Goal: Information Seeking & Learning: Find specific fact

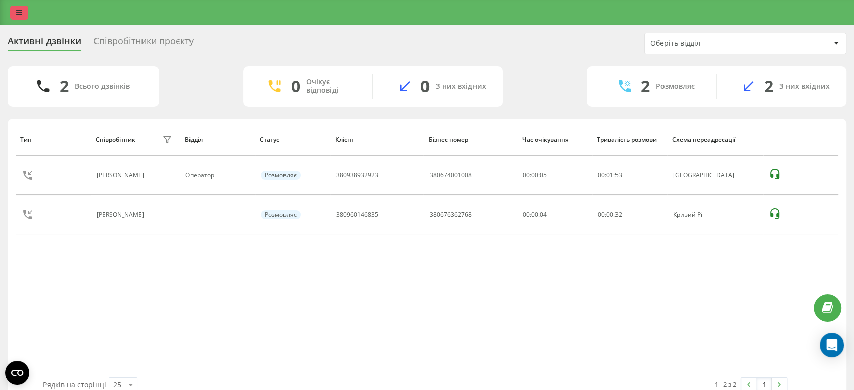
click at [16, 15] on icon at bounding box center [19, 12] width 6 height 7
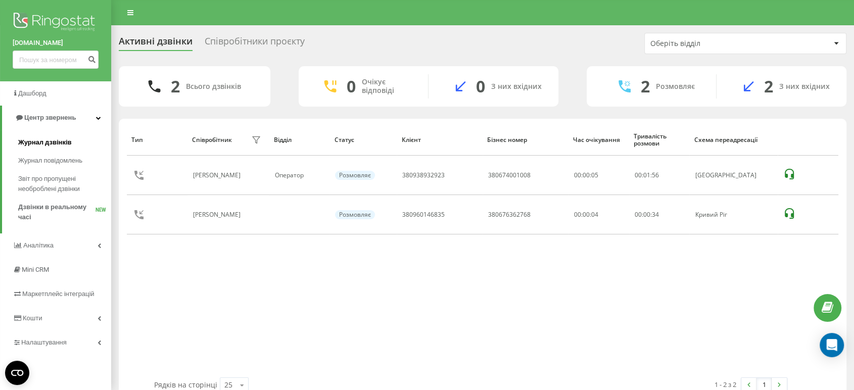
click at [66, 141] on span "Журнал дзвінків" at bounding box center [45, 143] width 54 height 10
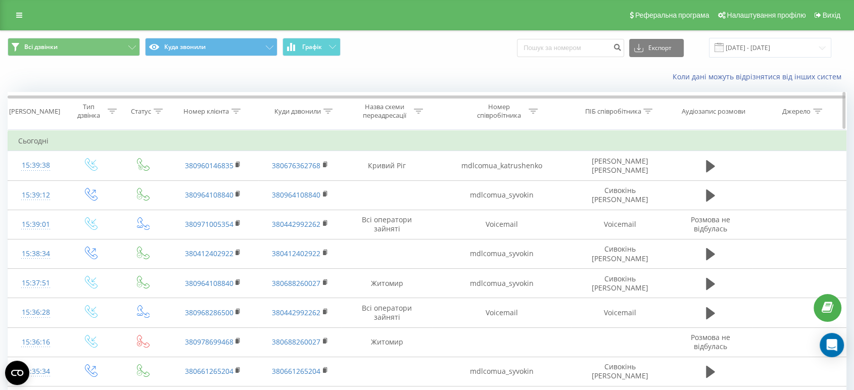
click at [235, 113] on icon at bounding box center [236, 111] width 9 height 5
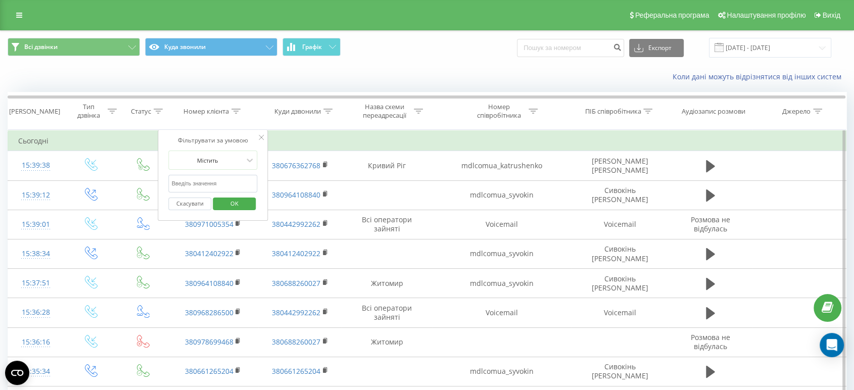
click at [205, 184] on input "text" at bounding box center [213, 184] width 89 height 18
type input "0662532092"
click at [230, 205] on span "OK" at bounding box center [234, 204] width 28 height 16
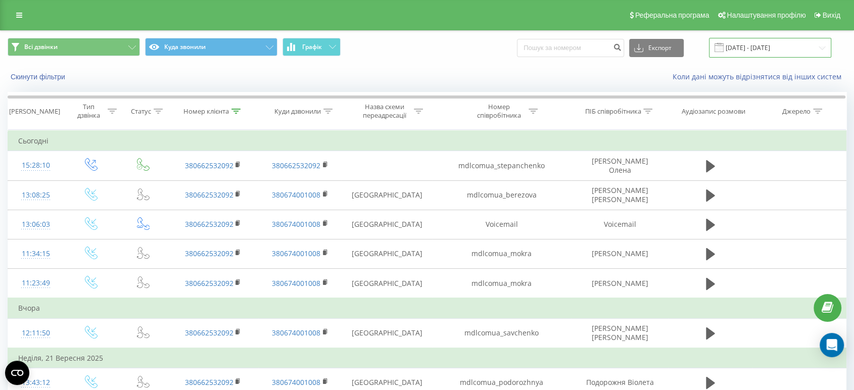
click at [817, 50] on input "[DATE] - [DATE]" at bounding box center [770, 48] width 122 height 20
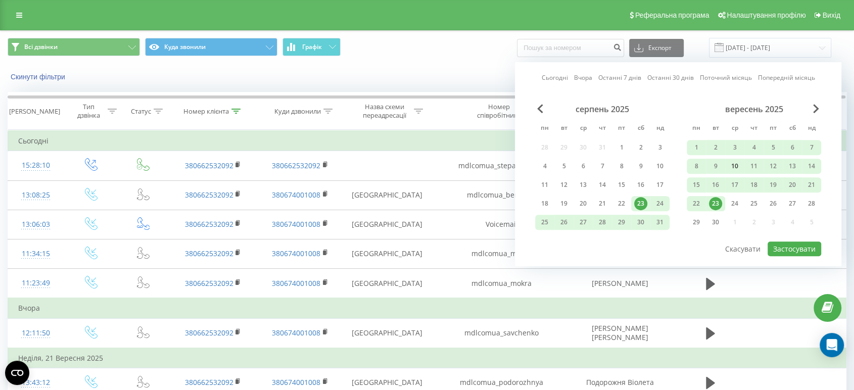
click at [734, 160] on div "10" at bounding box center [735, 166] width 13 height 13
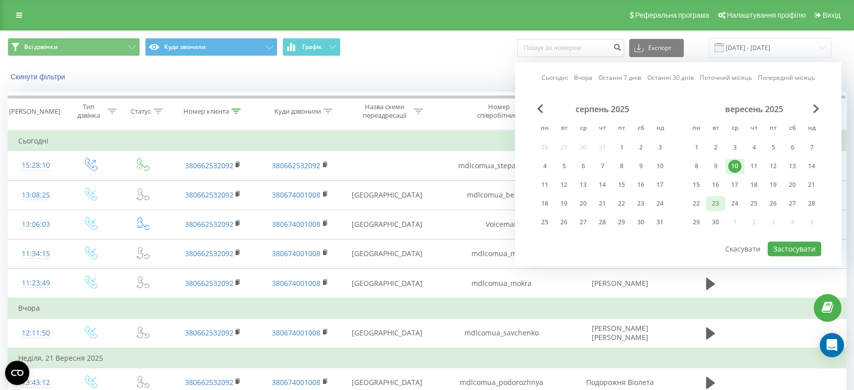
click at [713, 199] on div "23" at bounding box center [715, 203] width 13 height 13
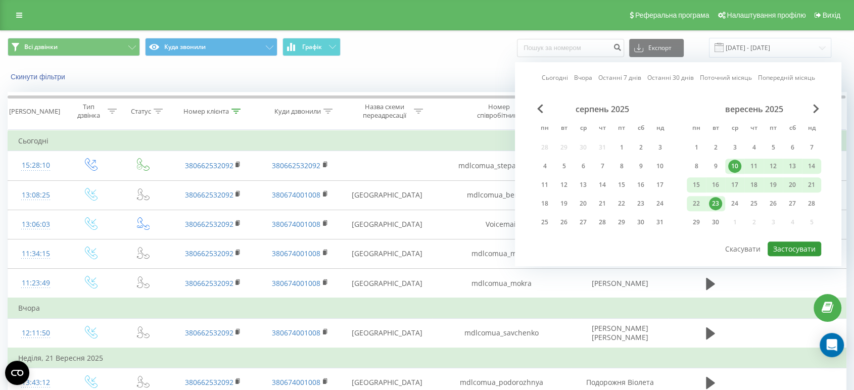
click at [789, 246] on button "Застосувати" at bounding box center [795, 249] width 54 height 15
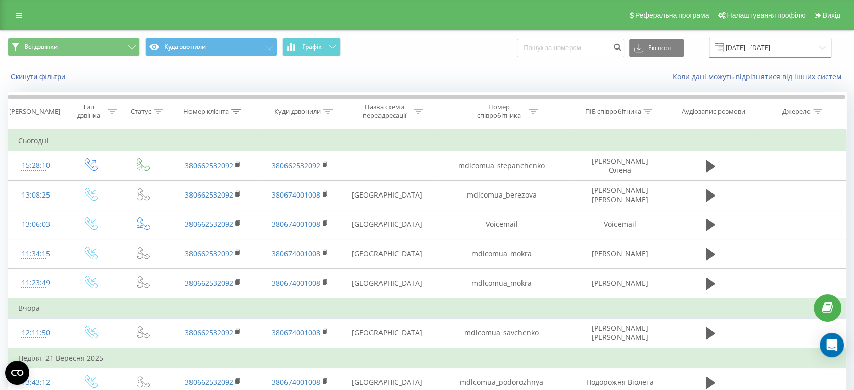
click at [806, 48] on input "[DATE] - [DATE]" at bounding box center [770, 48] width 122 height 20
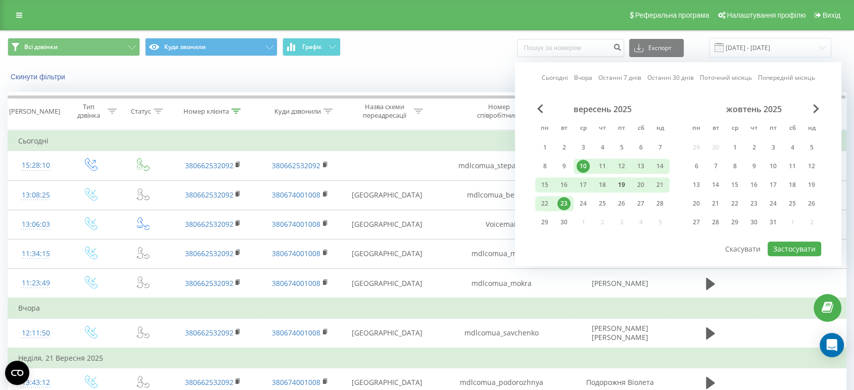
click at [619, 184] on div "19" at bounding box center [621, 184] width 13 height 13
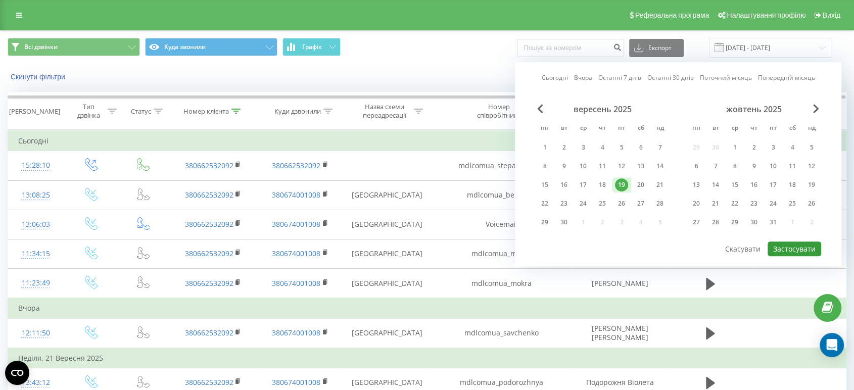
click at [791, 249] on button "Застосувати" at bounding box center [795, 249] width 54 height 15
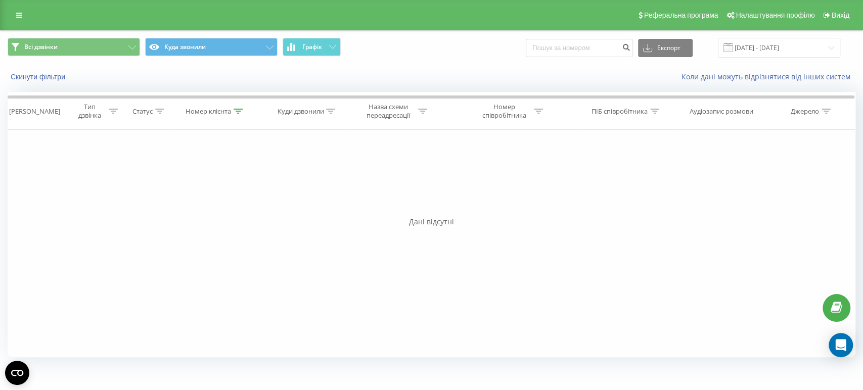
click at [608, 161] on div "Фільтрувати за умовою Дорівнює Введіть значення Скасувати OK Фільтрувати за умо…" at bounding box center [432, 244] width 848 height 228
click at [829, 46] on input "[DATE] - [DATE]" at bounding box center [779, 48] width 122 height 20
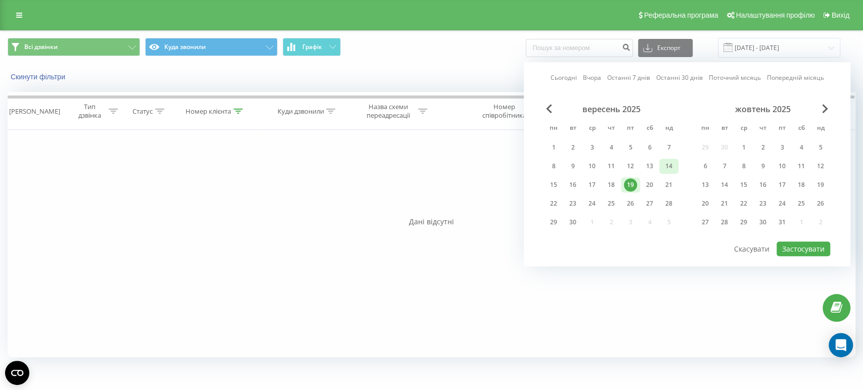
click at [667, 166] on div "14" at bounding box center [668, 166] width 13 height 13
click at [573, 203] on div "23" at bounding box center [572, 203] width 13 height 13
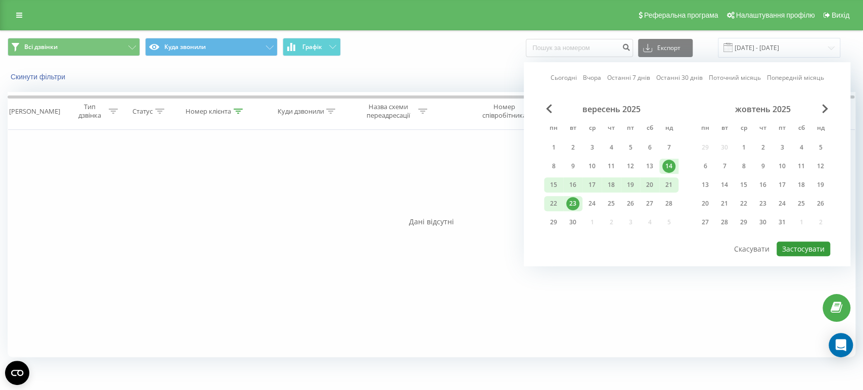
click at [803, 248] on button "Застосувати" at bounding box center [804, 249] width 54 height 15
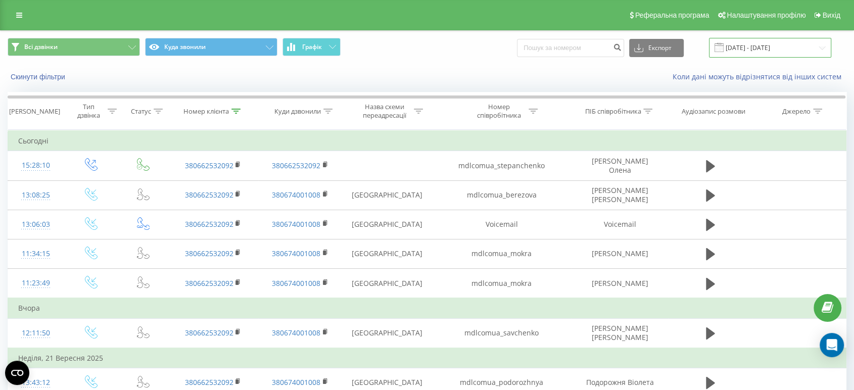
click at [783, 44] on input "[DATE] - [DATE]" at bounding box center [770, 48] width 122 height 20
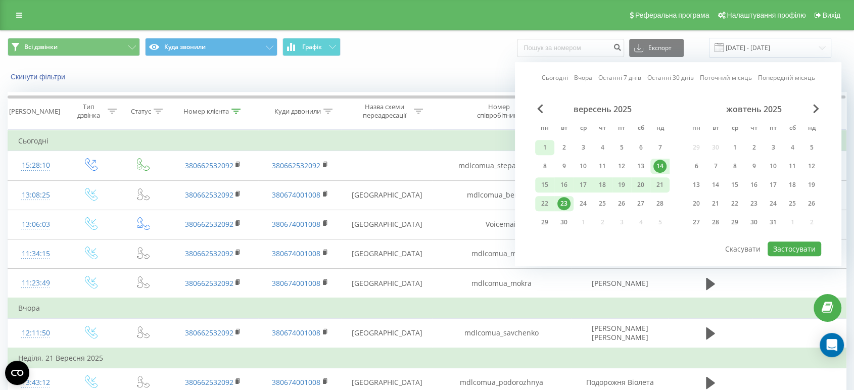
click at [536, 147] on div "1" at bounding box center [544, 147] width 19 height 15
click at [570, 216] on div "30" at bounding box center [564, 222] width 13 height 13
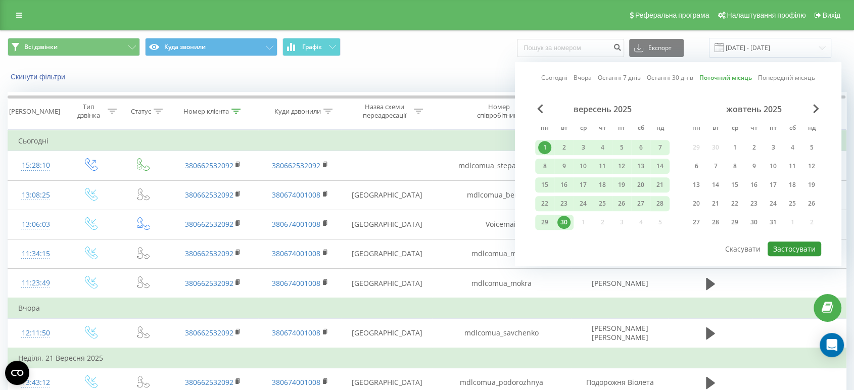
click at [789, 246] on button "Застосувати" at bounding box center [795, 249] width 54 height 15
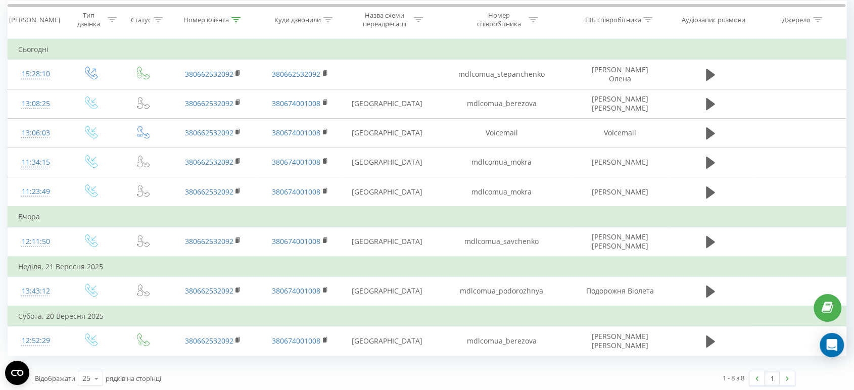
scroll to position [94, 0]
click at [787, 375] on img at bounding box center [787, 377] width 3 height 5
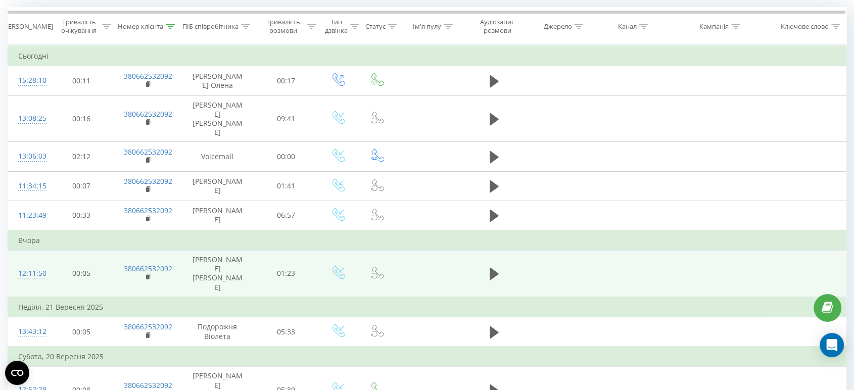
scroll to position [94, 0]
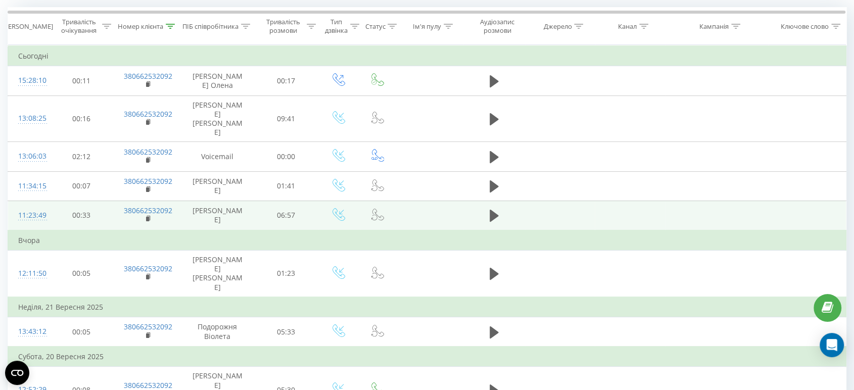
scroll to position [94, 0]
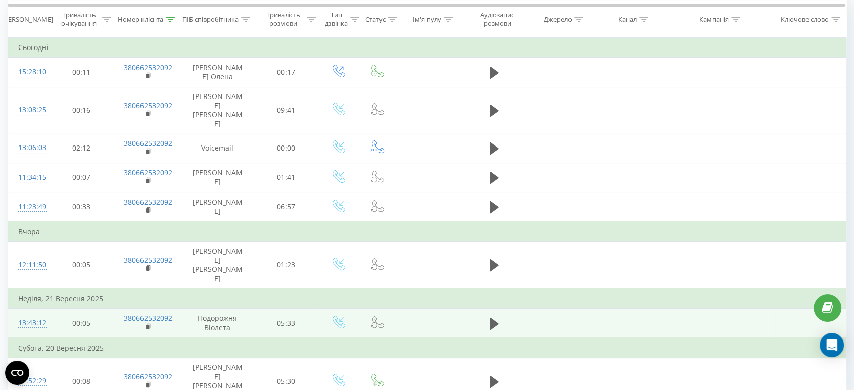
scroll to position [0, 0]
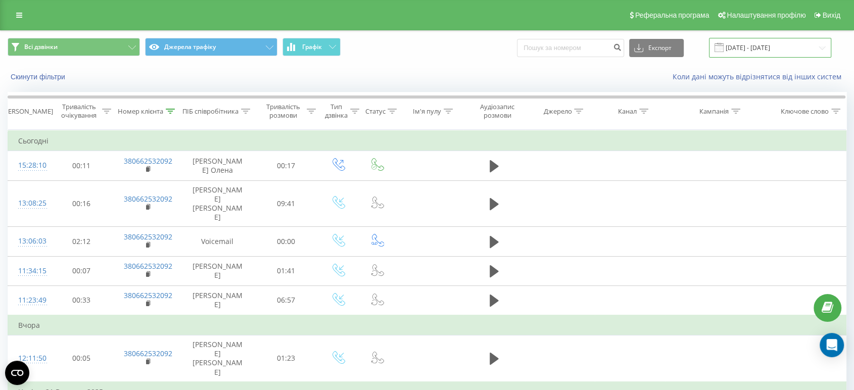
click at [814, 51] on input "[DATE] - [DATE]" at bounding box center [770, 48] width 122 height 20
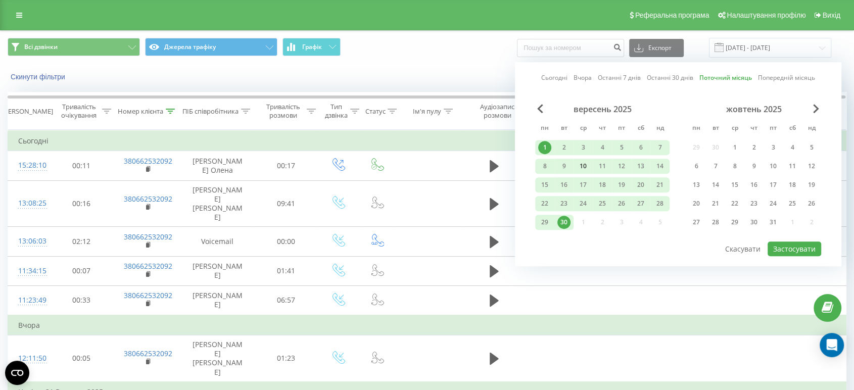
click at [582, 164] on div "10" at bounding box center [583, 166] width 13 height 13
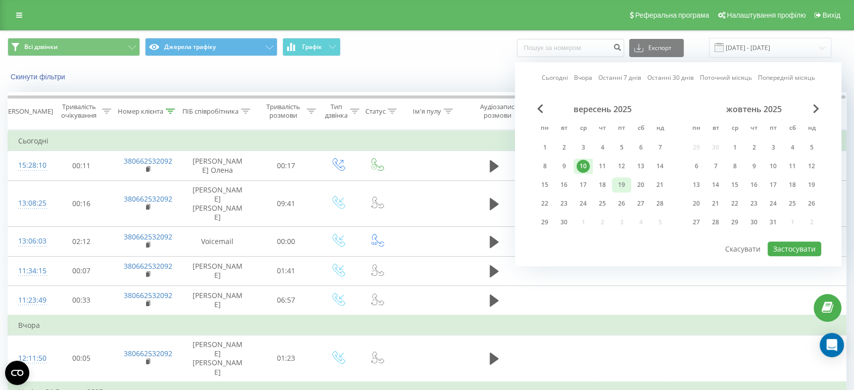
click at [625, 184] on div "19" at bounding box center [621, 184] width 13 height 13
click at [582, 164] on div "10" at bounding box center [583, 166] width 13 height 13
click at [626, 184] on div "19" at bounding box center [621, 184] width 13 height 13
click at [580, 166] on div "10" at bounding box center [583, 166] width 13 height 13
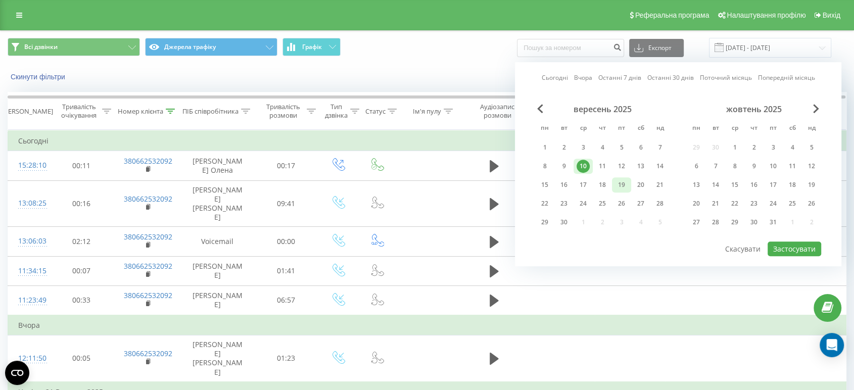
click at [619, 182] on div "19" at bounding box center [621, 184] width 13 height 13
click at [810, 246] on button "Застосувати" at bounding box center [795, 249] width 54 height 15
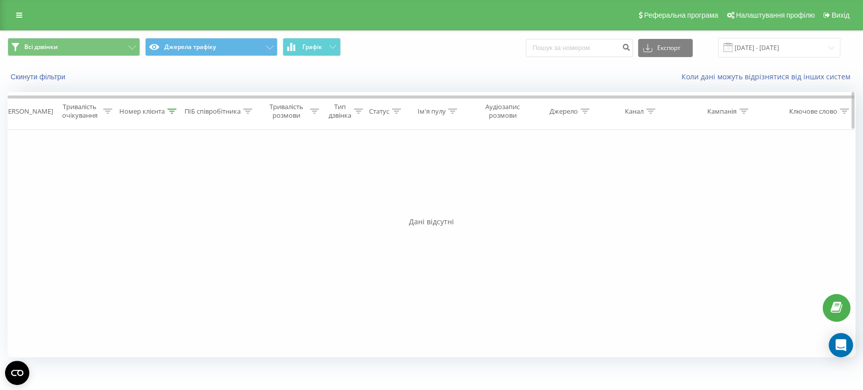
click at [170, 112] on icon at bounding box center [171, 111] width 9 height 5
click at [154, 201] on button "OK" at bounding box center [170, 204] width 43 height 13
click at [832, 48] on input "[DATE] - [DATE]" at bounding box center [779, 48] width 122 height 20
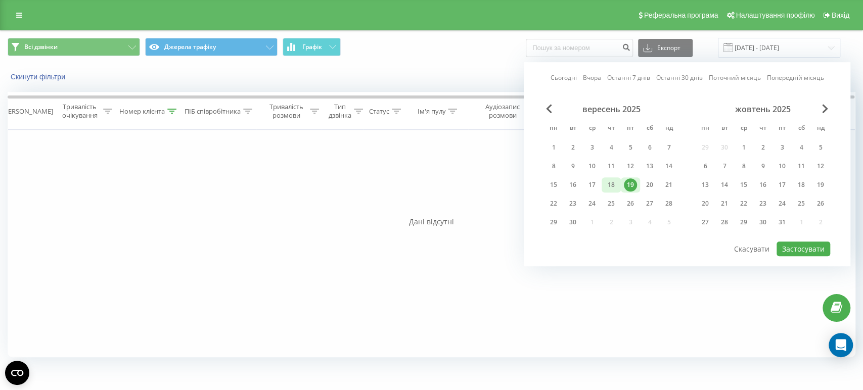
click at [611, 178] on div "18" at bounding box center [611, 184] width 13 height 13
click at [664, 182] on div "21" at bounding box center [668, 184] width 13 height 13
click at [807, 243] on button "Застосувати" at bounding box center [804, 249] width 54 height 15
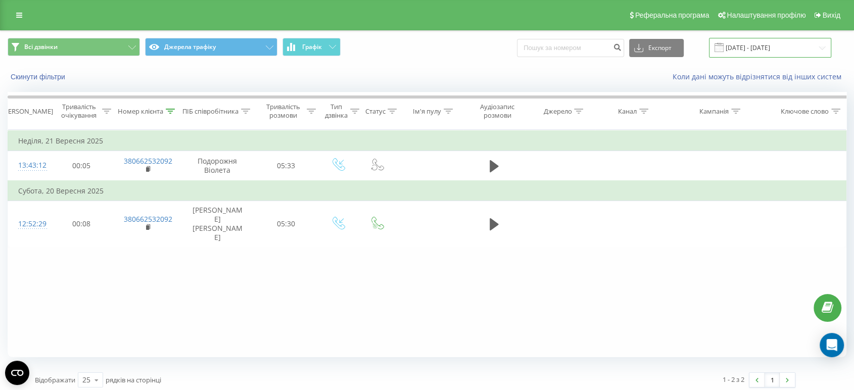
click at [817, 47] on input "[DATE] - [DATE]" at bounding box center [770, 48] width 122 height 20
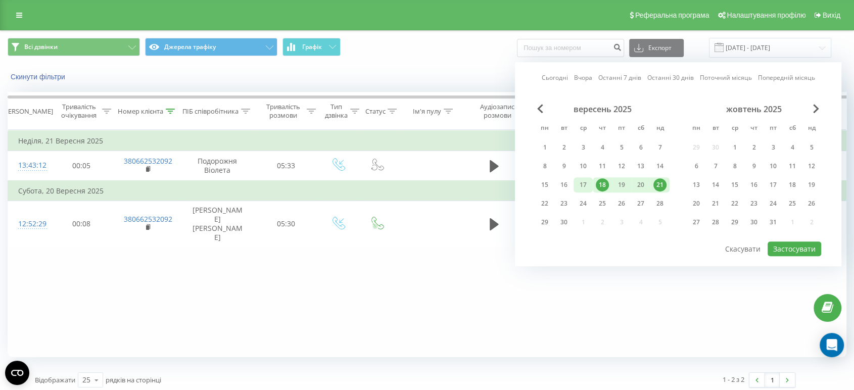
click at [580, 182] on div "17" at bounding box center [583, 184] width 13 height 13
click at [781, 245] on button "Застосувати" at bounding box center [795, 249] width 54 height 15
type input "[DATE] - [DATE]"
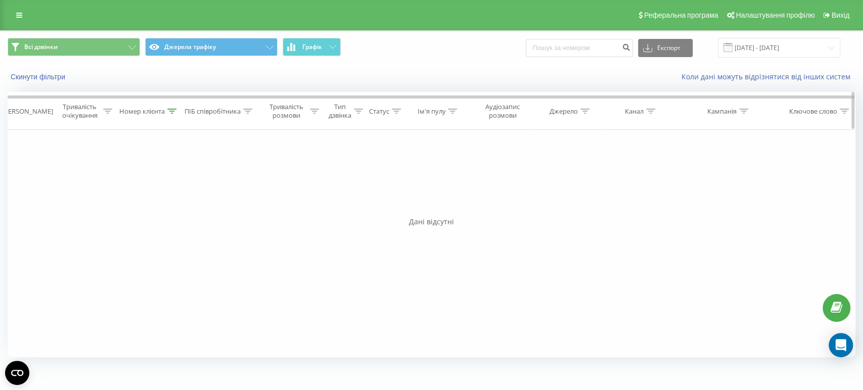
click at [169, 112] on icon at bounding box center [171, 111] width 9 height 5
click at [15, 17] on link at bounding box center [19, 15] width 18 height 14
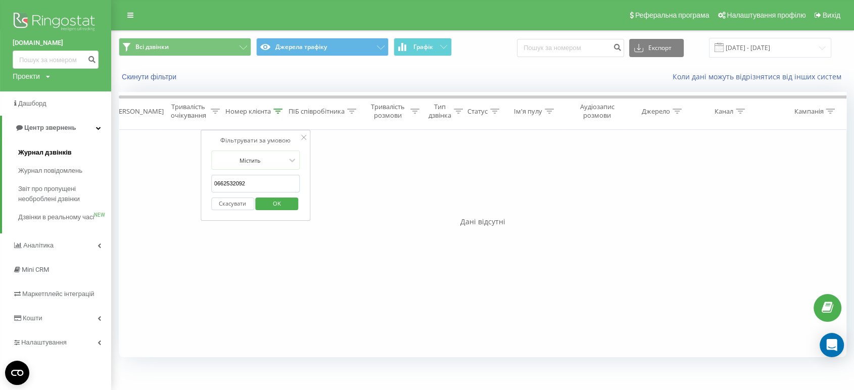
click at [59, 156] on span "Журнал дзвінків" at bounding box center [45, 153] width 54 height 10
click at [306, 137] on icon at bounding box center [303, 137] width 5 height 5
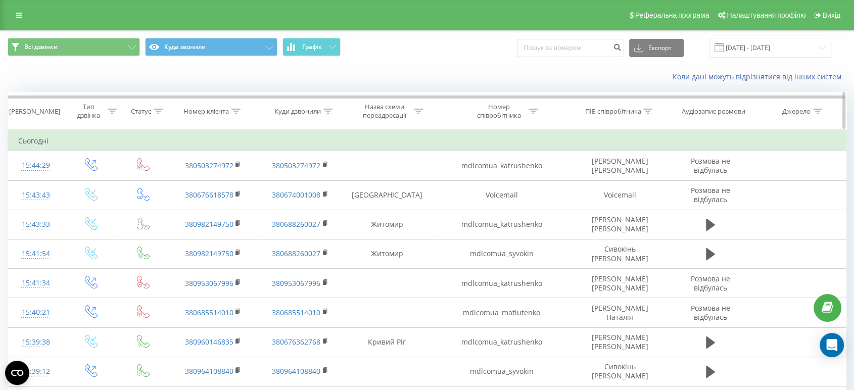
click at [238, 112] on icon at bounding box center [236, 111] width 9 height 5
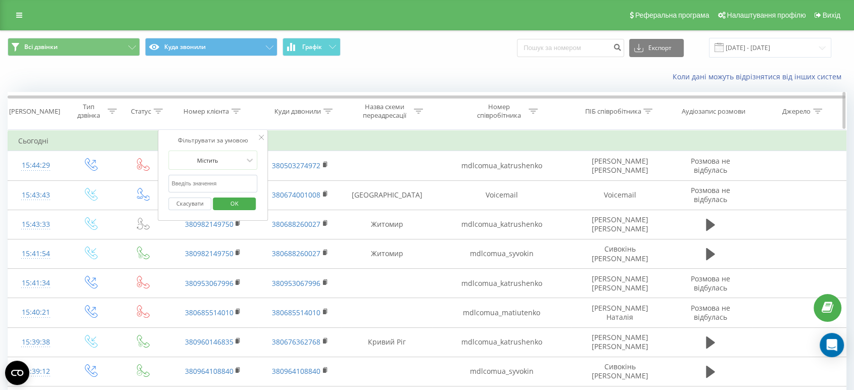
click at [298, 122] on th "Куди дзвонили" at bounding box center [299, 111] width 83 height 37
click at [298, 141] on td "Сьогодні" at bounding box center [427, 141] width 839 height 20
click at [241, 201] on span "OK" at bounding box center [234, 204] width 28 height 16
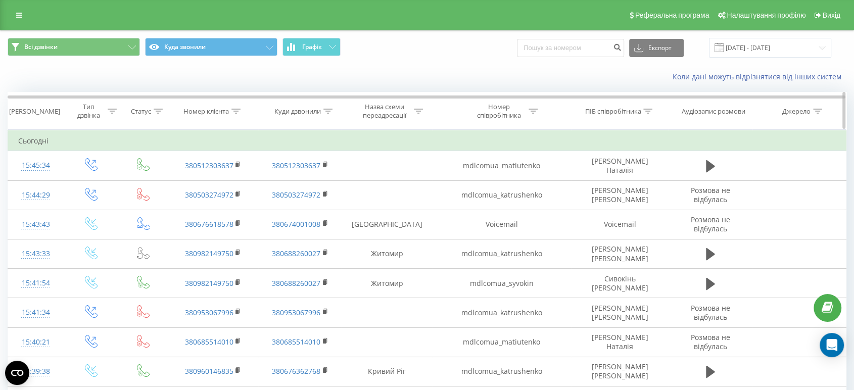
click at [238, 110] on icon at bounding box center [236, 111] width 9 height 5
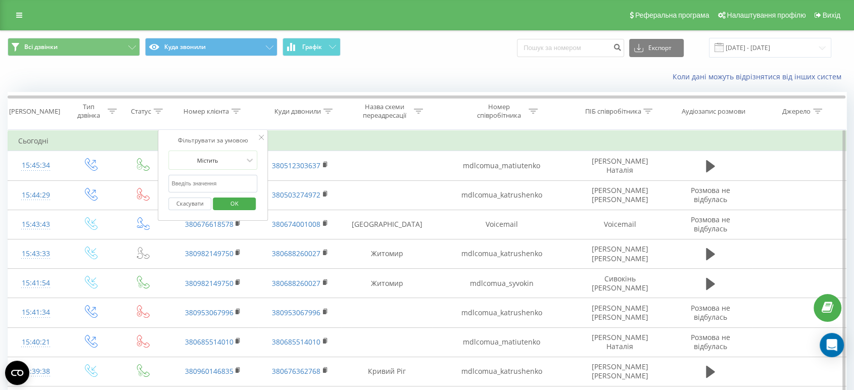
click at [232, 180] on input "text" at bounding box center [213, 184] width 89 height 18
type input "0662532092"
click at [240, 197] on span "OK" at bounding box center [234, 204] width 28 height 16
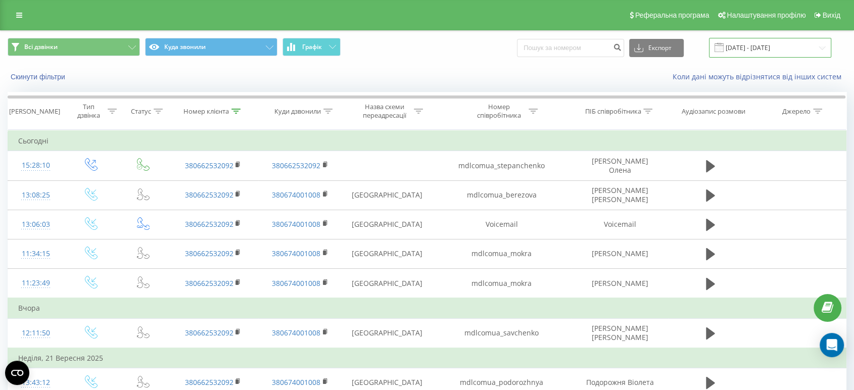
click at [787, 50] on input "23.08.2025 - 23.09.2025" at bounding box center [770, 48] width 122 height 20
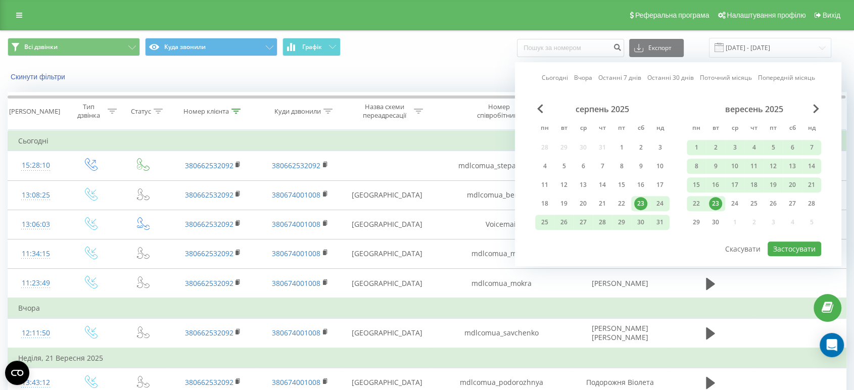
click at [638, 200] on div "23" at bounding box center [641, 203] width 13 height 13
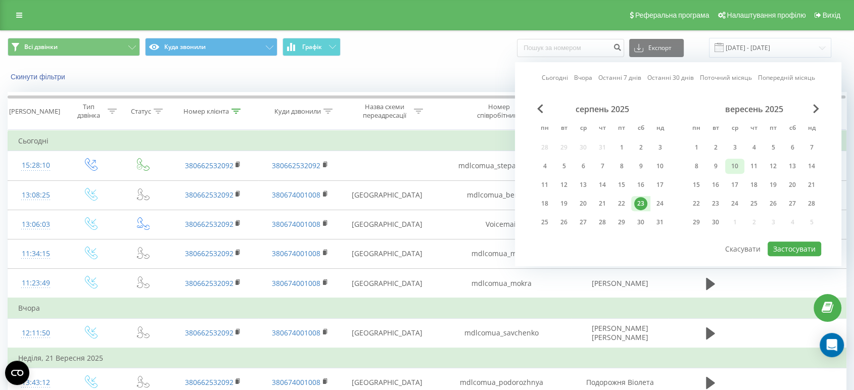
click at [739, 162] on div "10" at bounding box center [735, 166] width 13 height 13
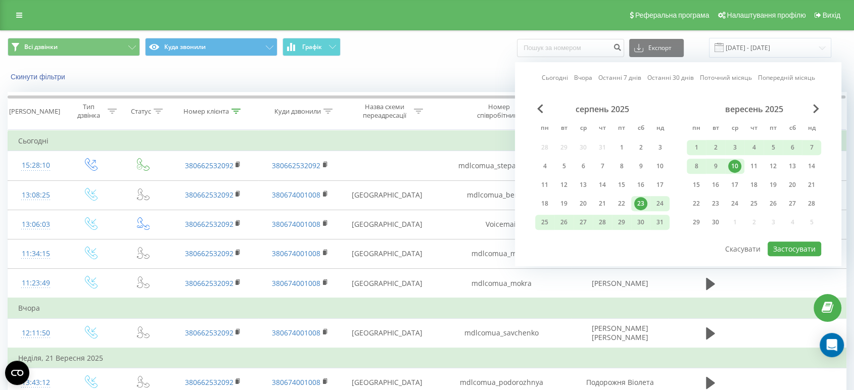
click at [640, 201] on div "23" at bounding box center [641, 203] width 13 height 13
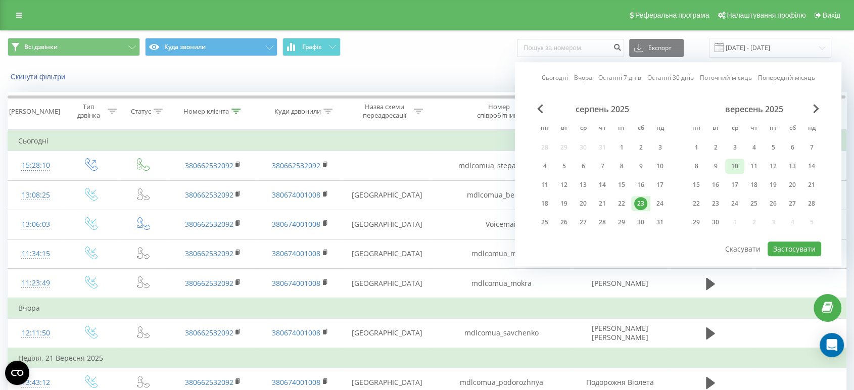
click at [737, 162] on div "10" at bounding box center [735, 166] width 13 height 13
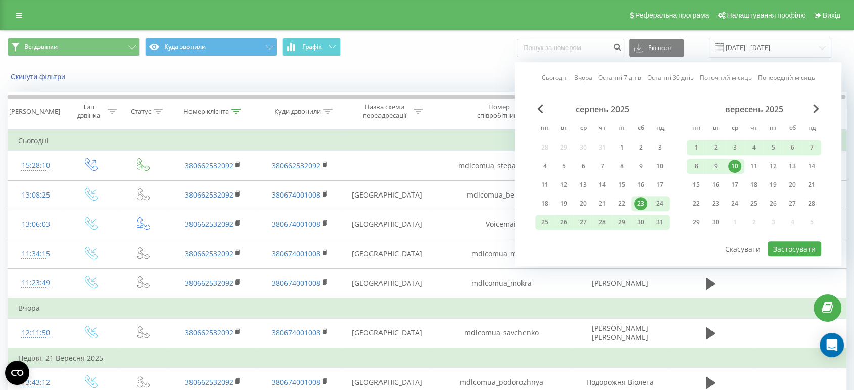
click at [641, 202] on div "23" at bounding box center [641, 203] width 13 height 13
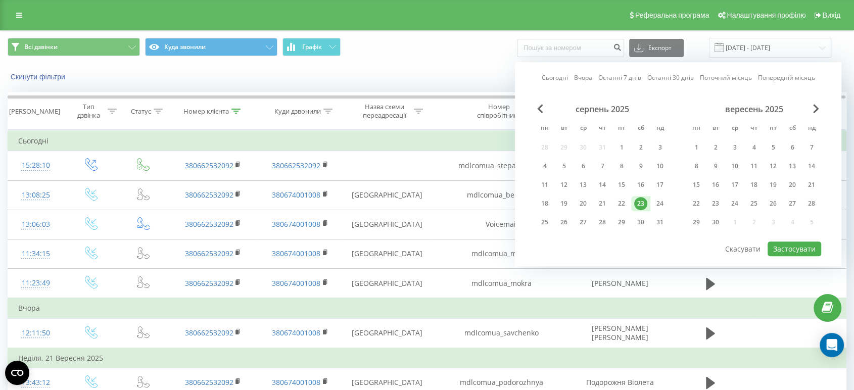
click at [641, 202] on div "23" at bounding box center [641, 203] width 13 height 13
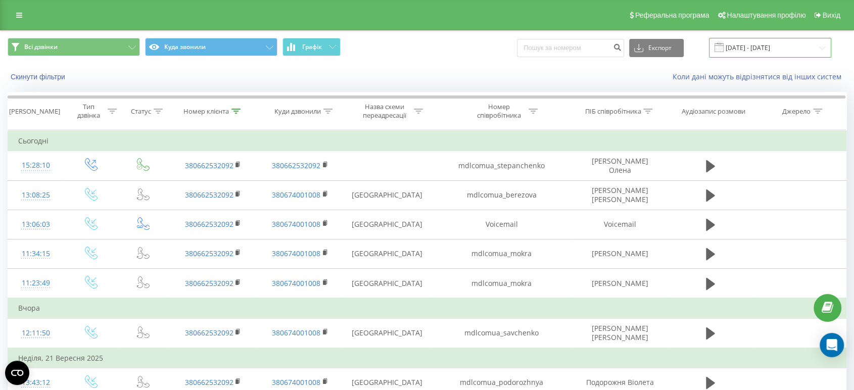
click at [800, 47] on input "[DATE] - [DATE]" at bounding box center [770, 48] width 122 height 20
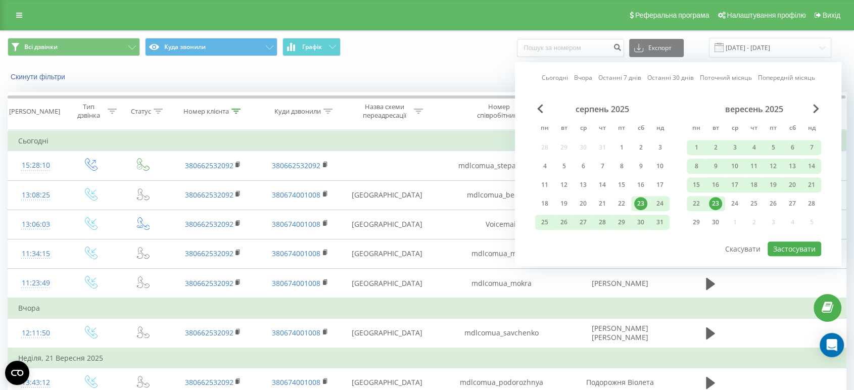
click at [719, 197] on div "23" at bounding box center [715, 203] width 13 height 13
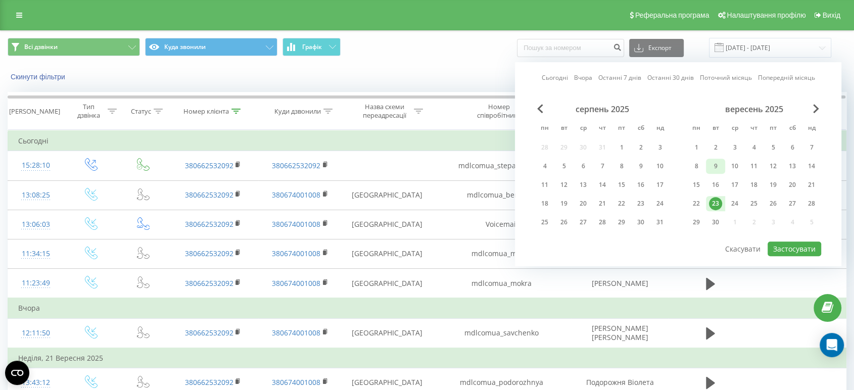
click at [712, 165] on div "9" at bounding box center [715, 166] width 13 height 13
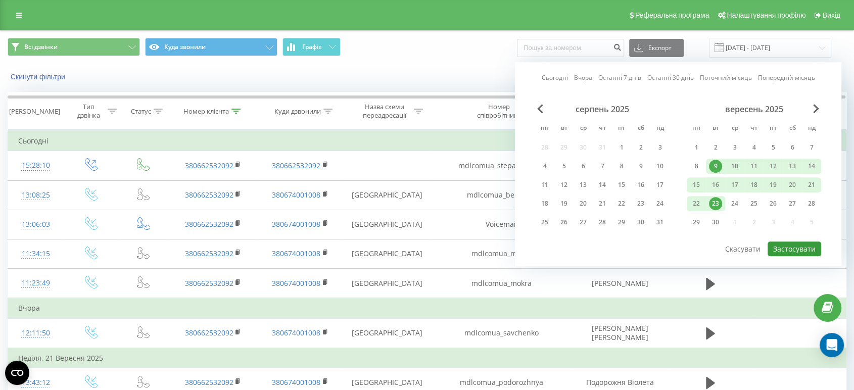
click at [784, 244] on button "Застосувати" at bounding box center [795, 249] width 54 height 15
type input "09.09.2025 - 23.09.2025"
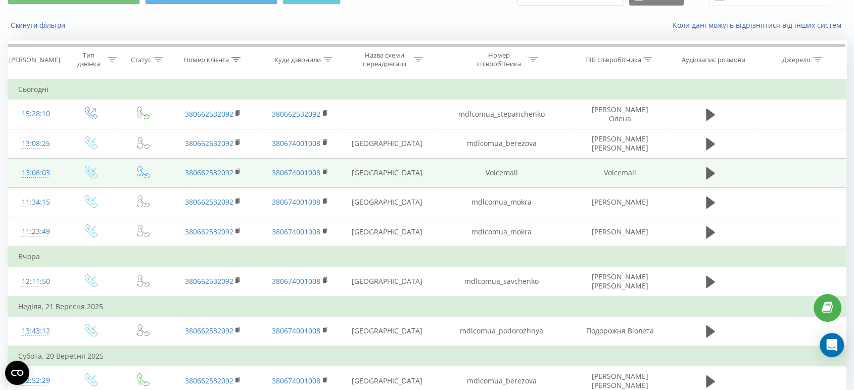
scroll to position [94, 0]
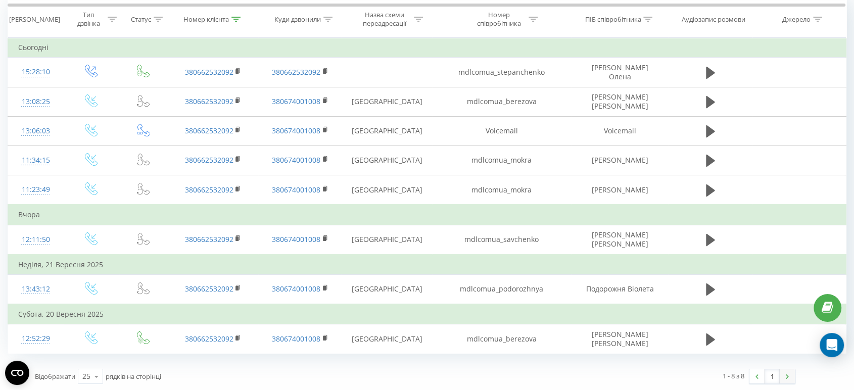
click at [785, 376] on link at bounding box center [787, 377] width 15 height 14
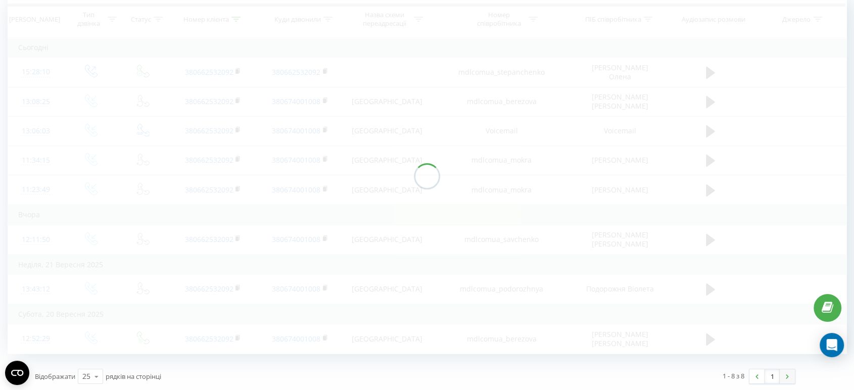
scroll to position [67, 0]
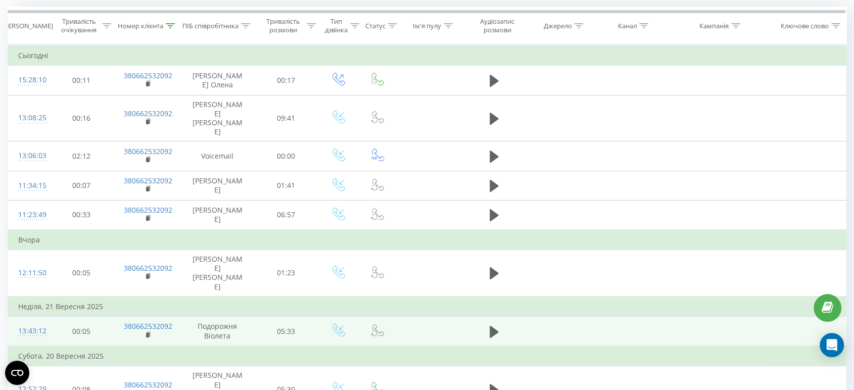
scroll to position [94, 0]
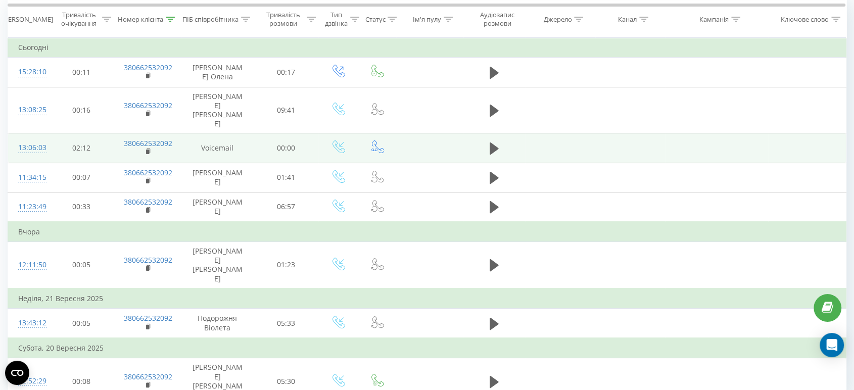
scroll to position [0, 0]
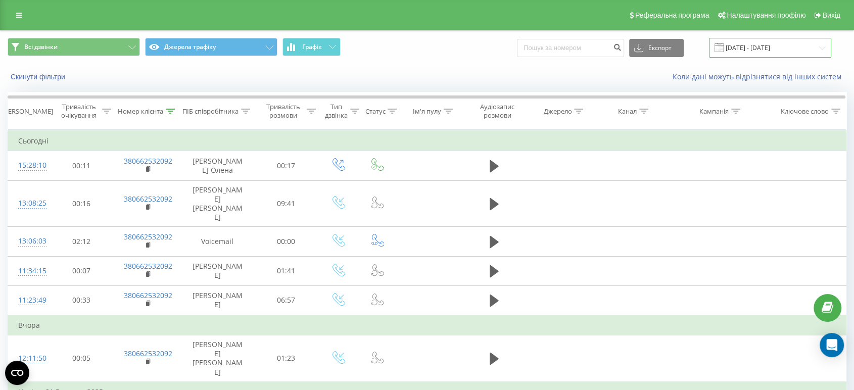
click at [813, 51] on input "09.09.2025 - 23.09.2025" at bounding box center [770, 48] width 122 height 20
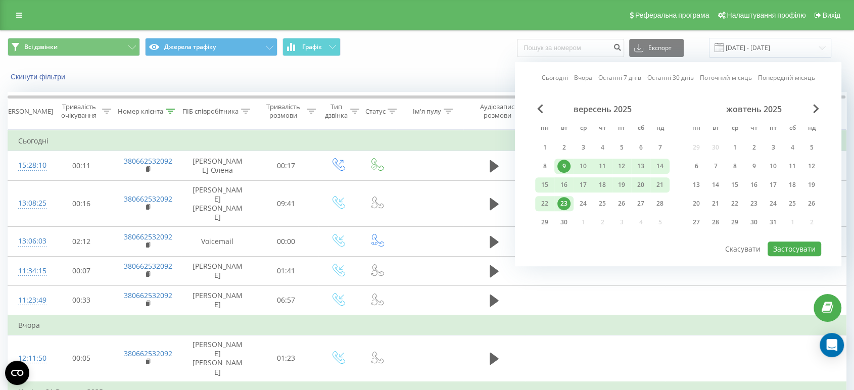
click at [842, 53] on div "Всі дзвінки Джерела трафіку Графік Експорт .csv .xls .xlsx 09.09.2025 - 23.09.2…" at bounding box center [427, 48] width 839 height 20
